Goal: Transaction & Acquisition: Purchase product/service

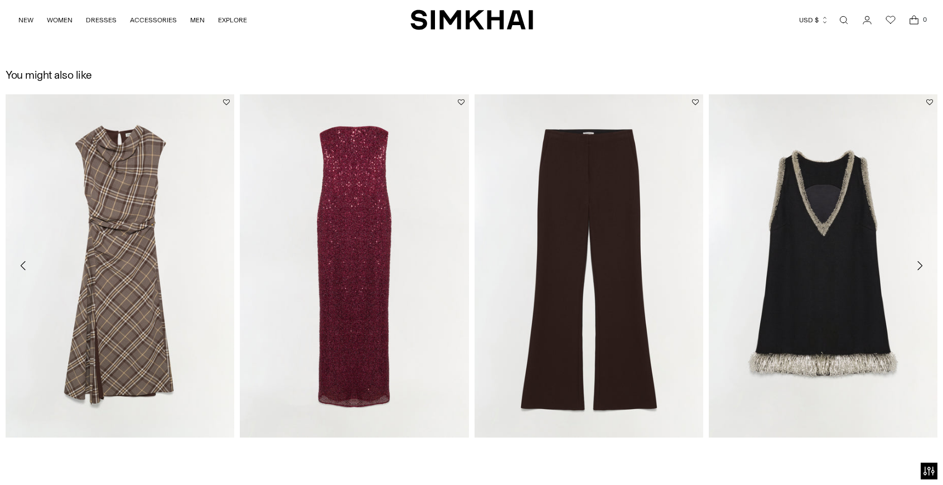
scroll to position [1169, 0]
